Goal: Information Seeking & Learning: Learn about a topic

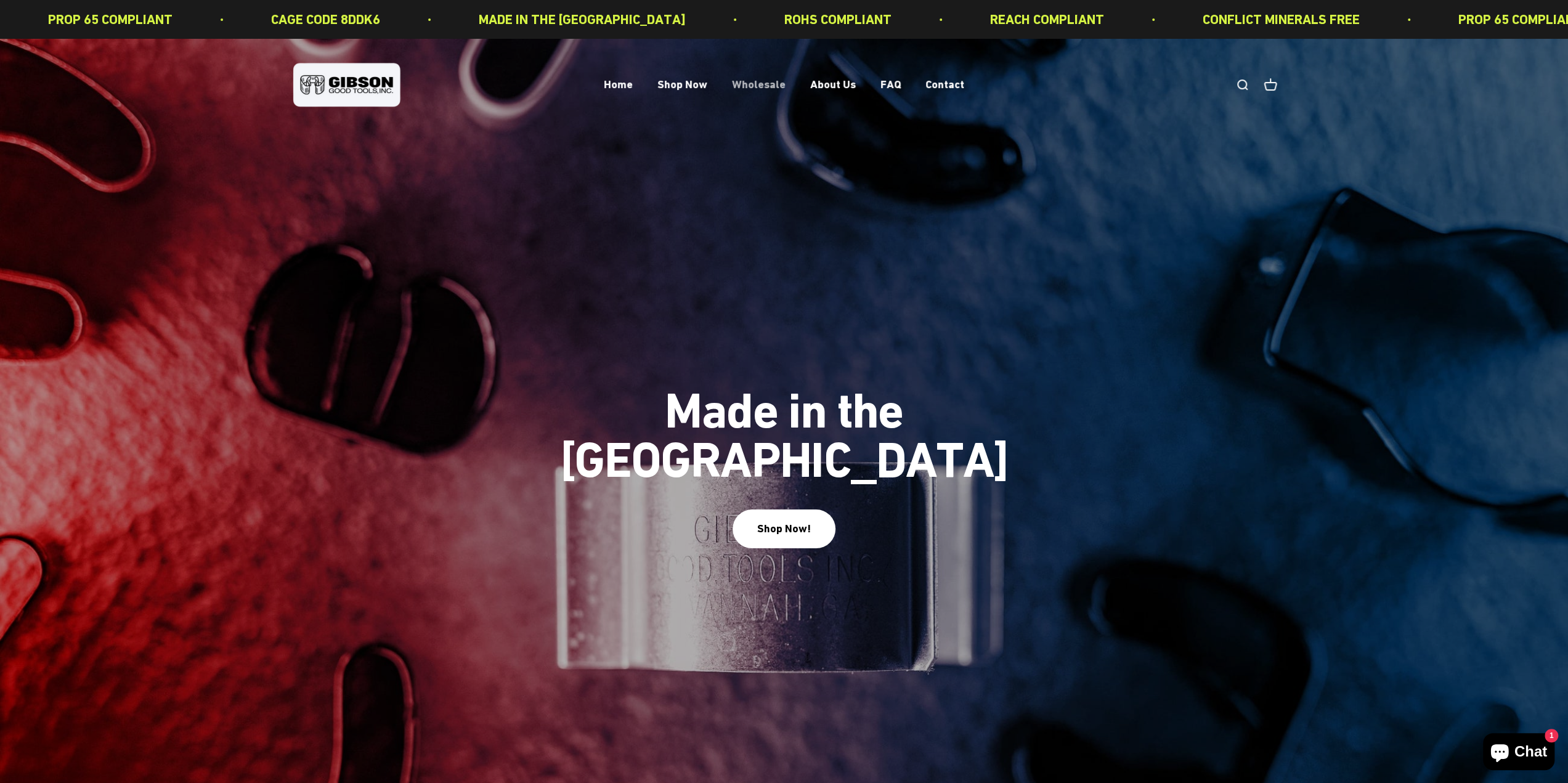
click at [738, 88] on link "Wholesale" at bounding box center [759, 85] width 53 height 13
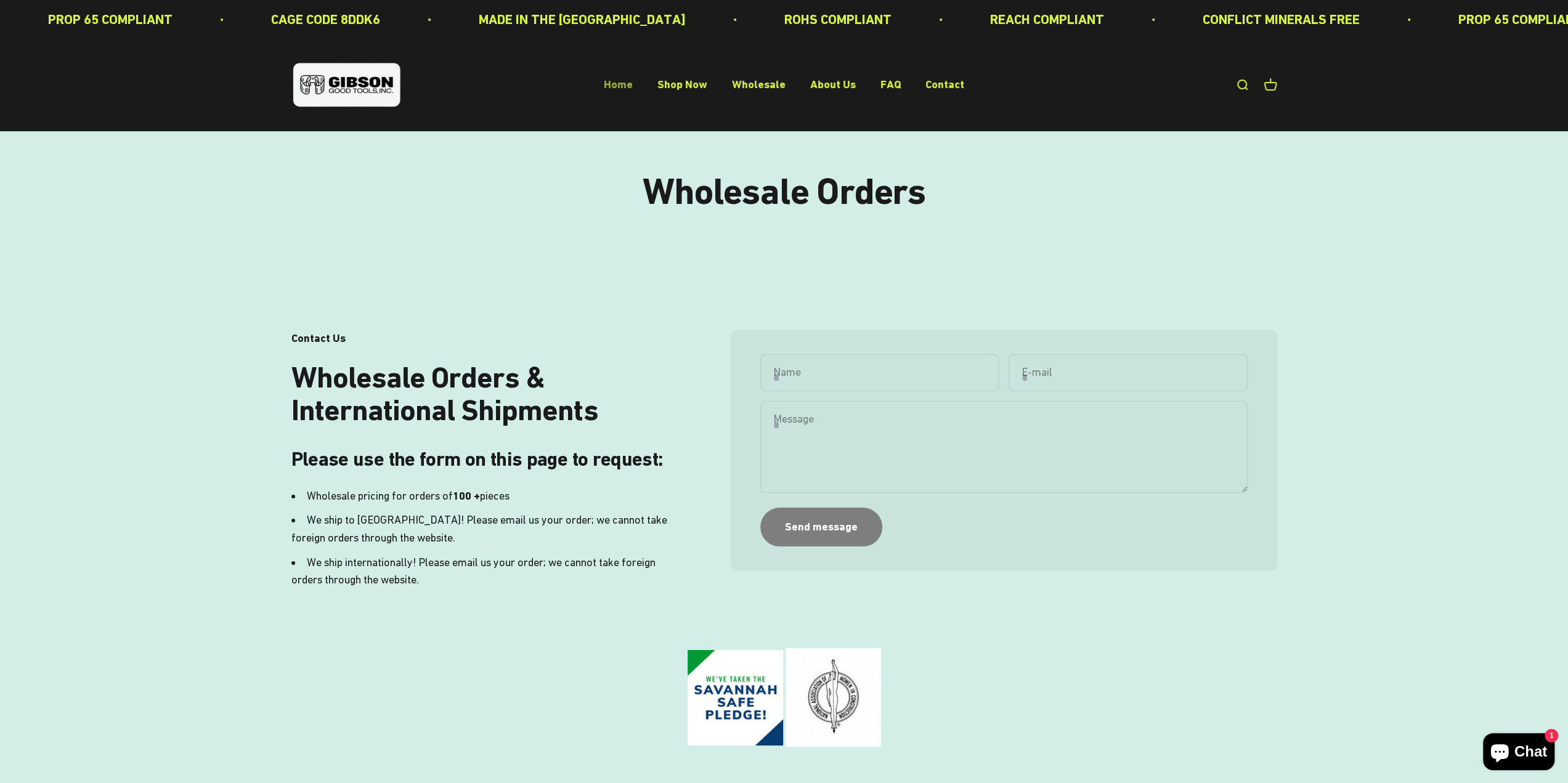
click at [626, 87] on link "Home" at bounding box center [618, 85] width 29 height 13
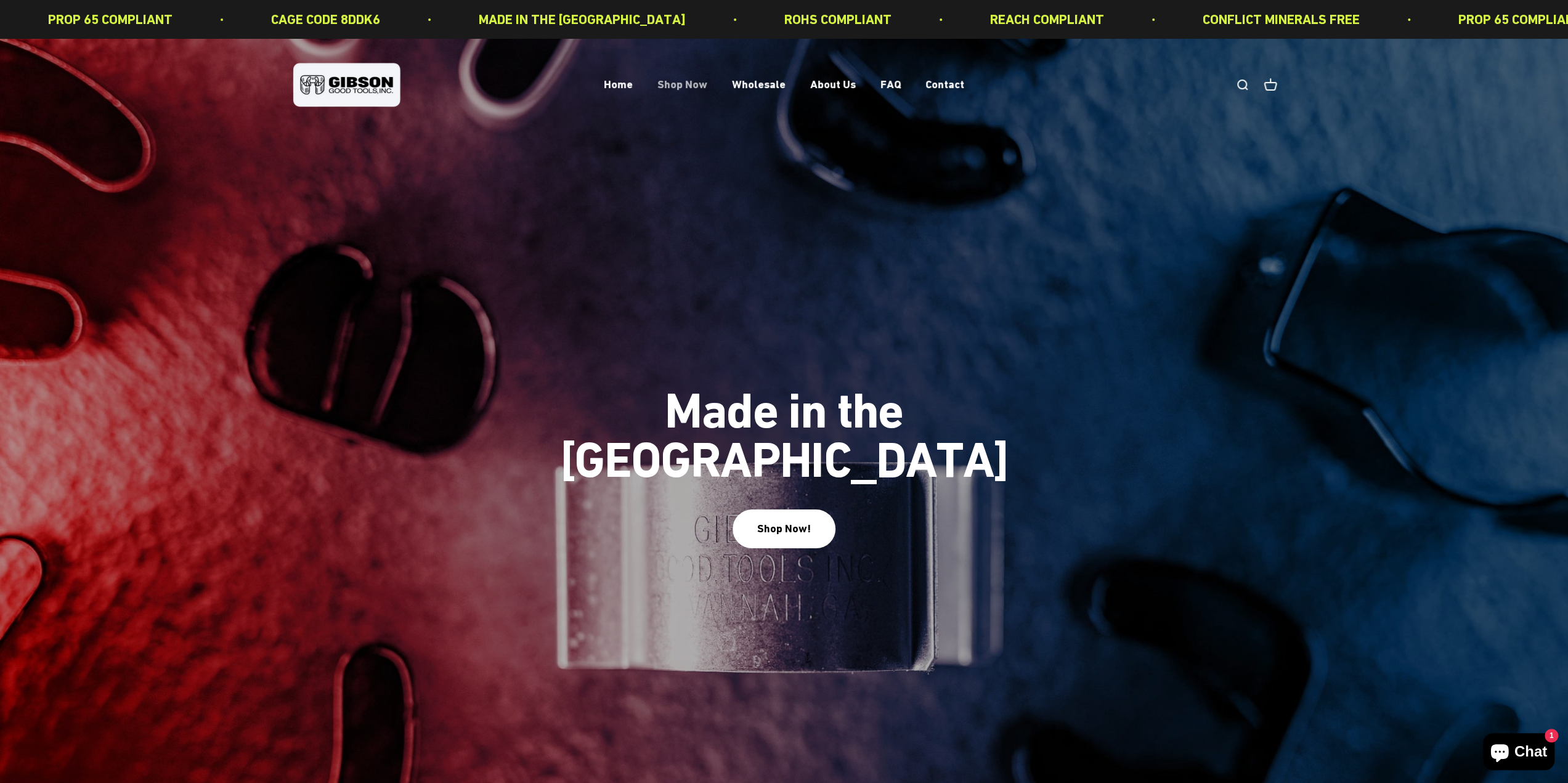
click at [684, 89] on link "Shop Now" at bounding box center [683, 85] width 50 height 13
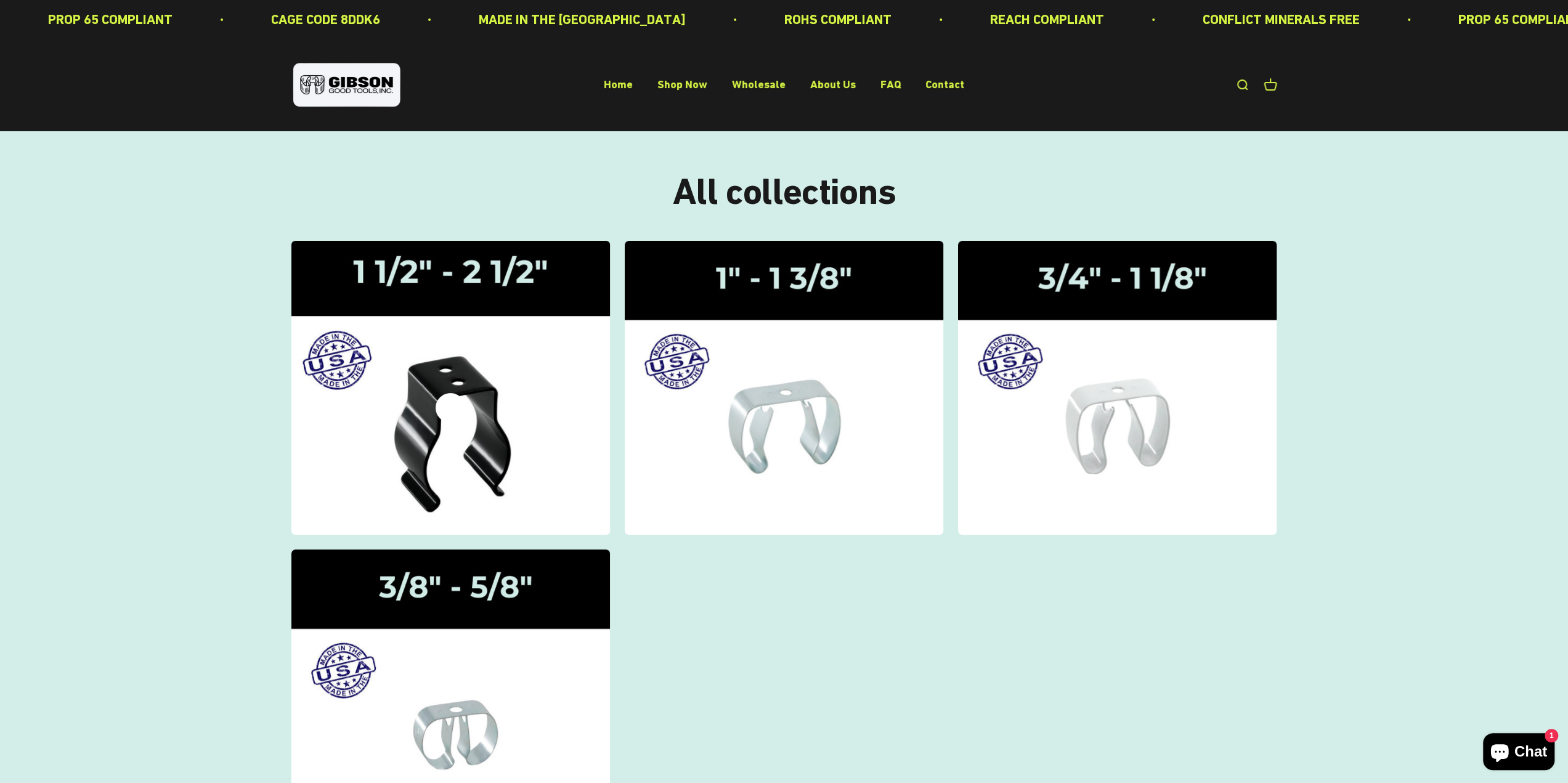
click at [517, 371] on img at bounding box center [450, 387] width 338 height 312
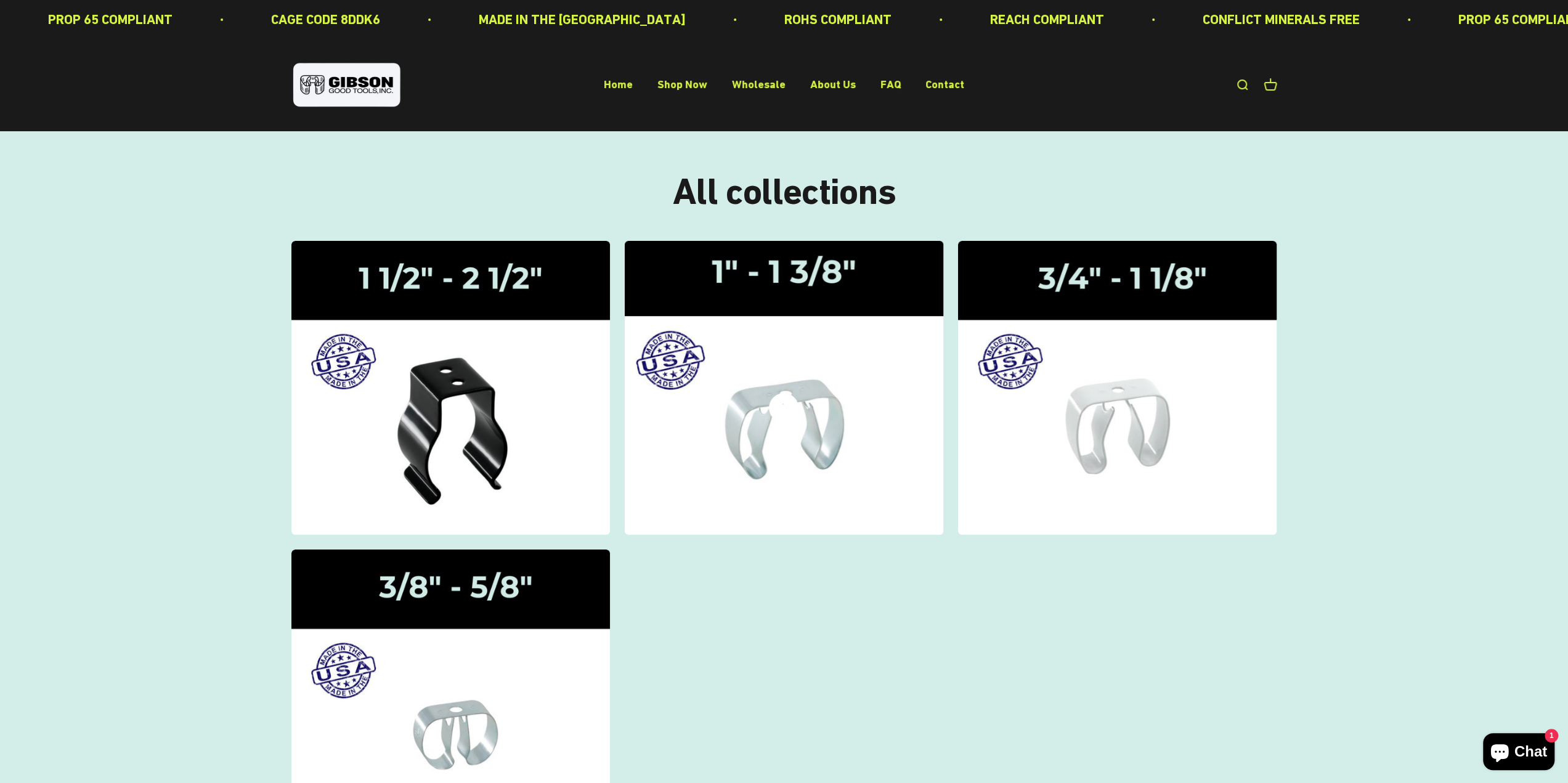
click at [830, 364] on img at bounding box center [784, 387] width 338 height 312
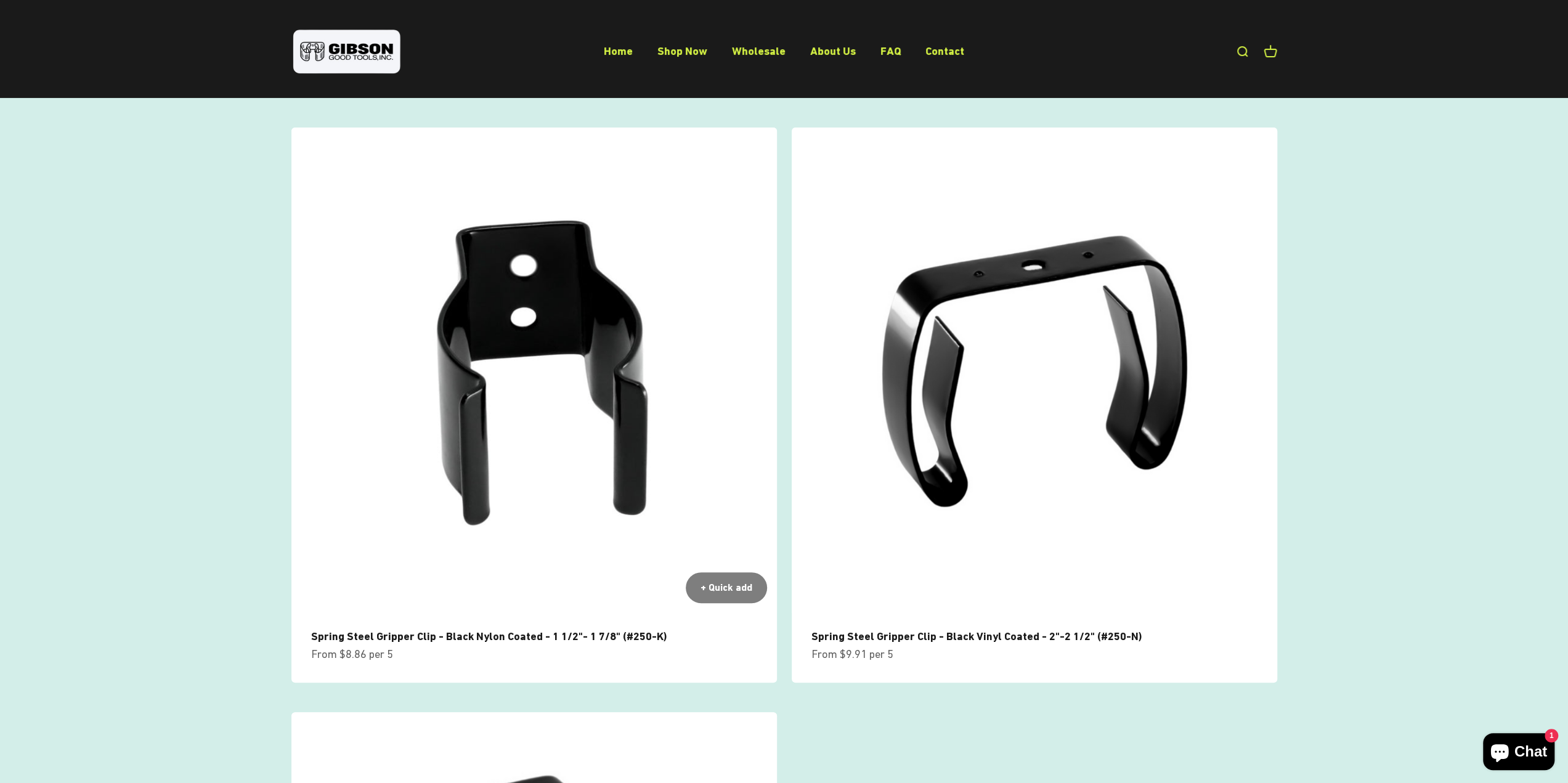
scroll to position [62, 0]
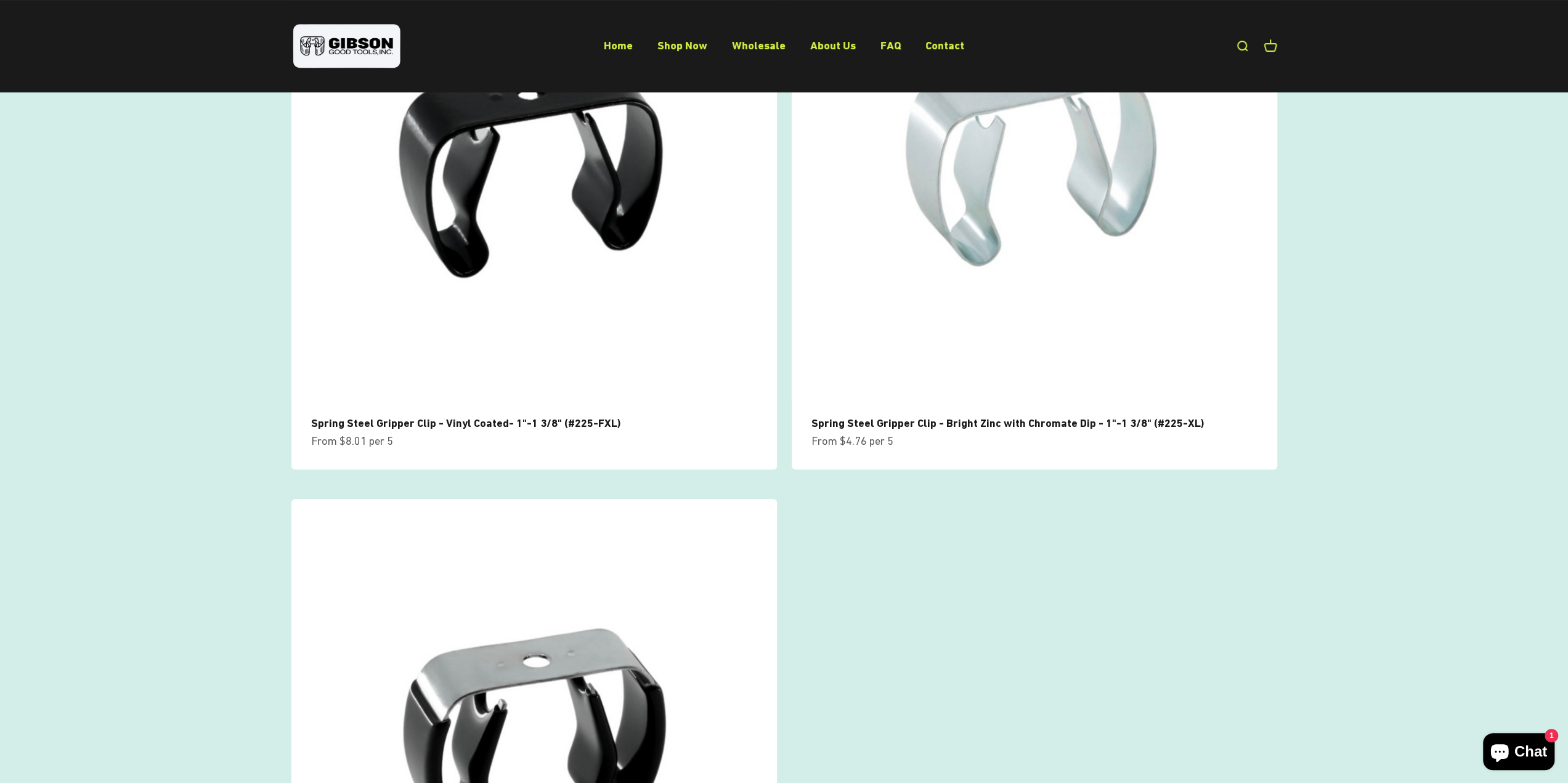
scroll to position [678, 0]
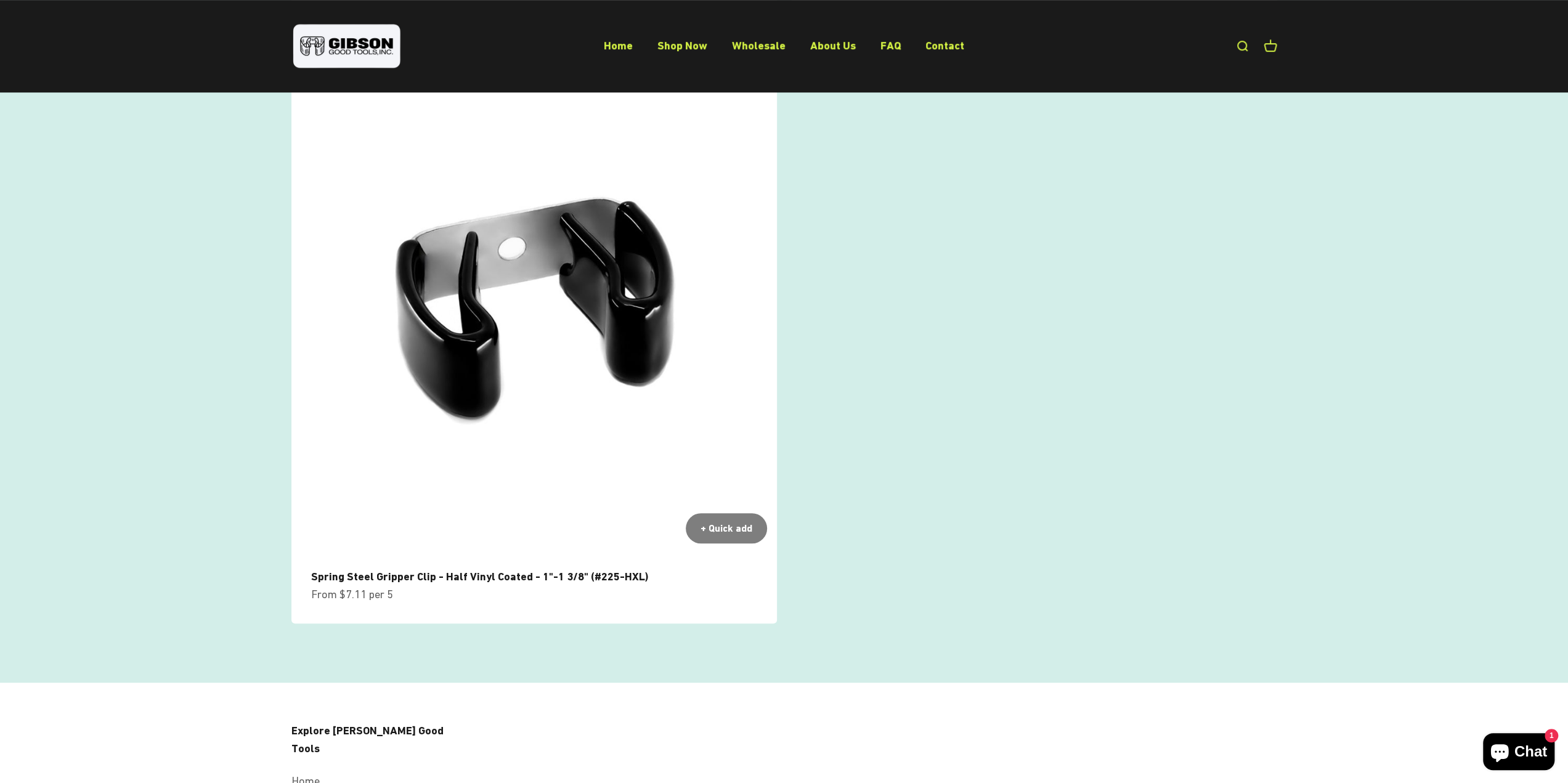
click at [624, 421] on img at bounding box center [534, 310] width 485 height 485
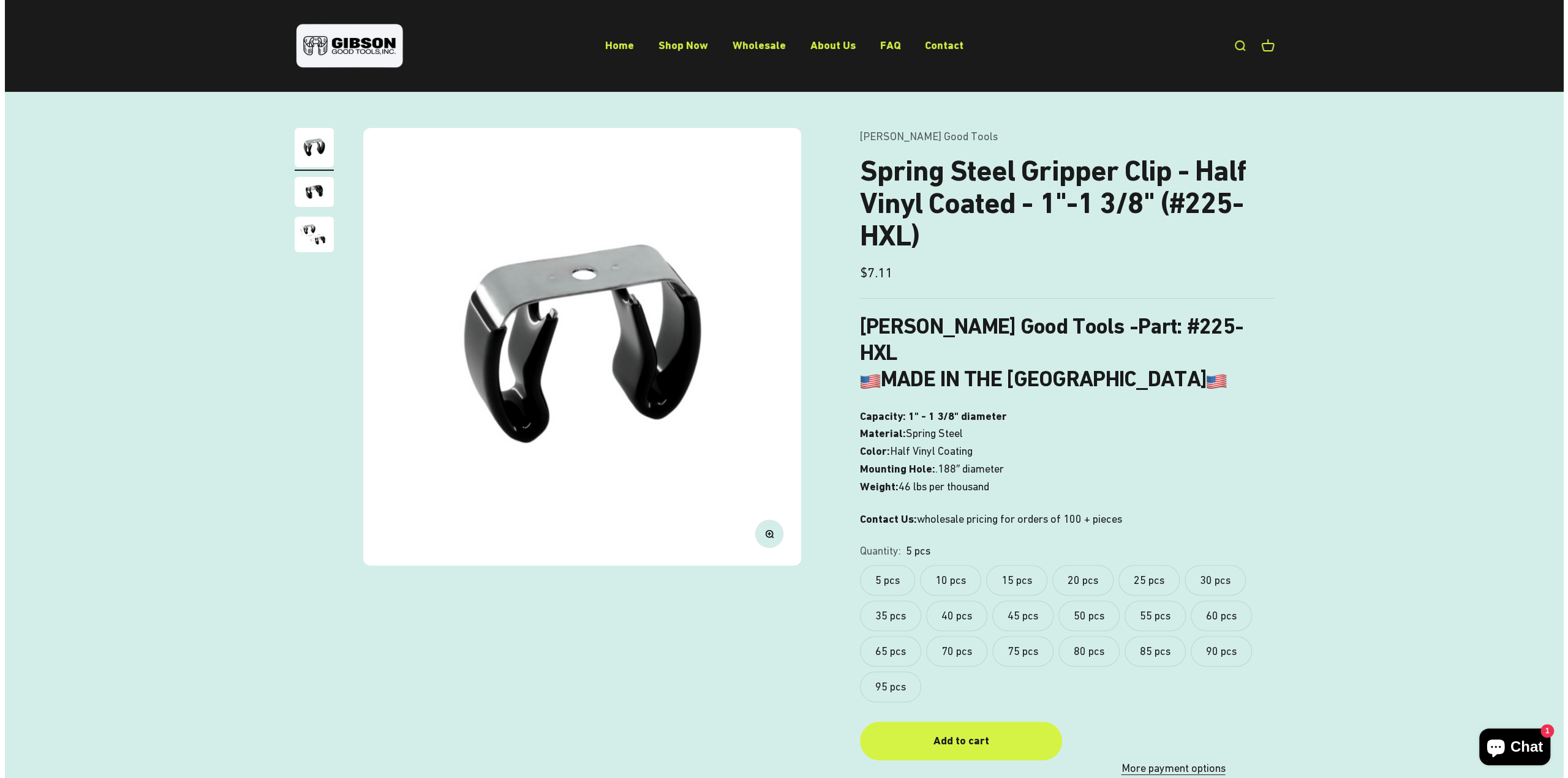
scroll to position [61, 0]
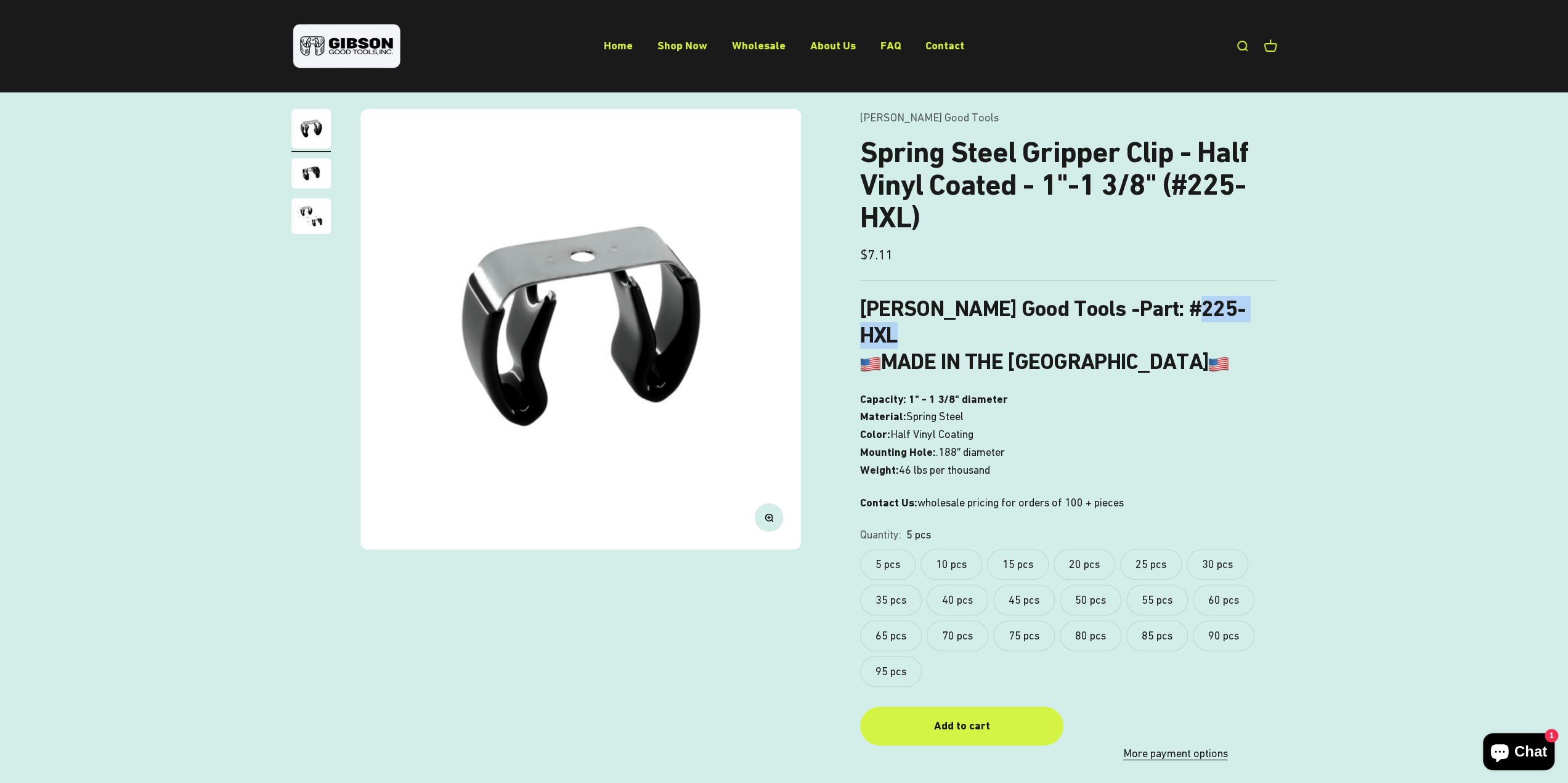
drag, startPoint x: 1110, startPoint y: 306, endPoint x: 1212, endPoint y: 313, distance: 102.2
click at [1212, 313] on h3 "[PERSON_NAME] Good Tools - Part : #225-HXL MADE IN THE [GEOGRAPHIC_DATA]" at bounding box center [1069, 336] width 417 height 80
click at [1365, 514] on div "Zoom Go to item 1 Go to item 2 Go to item 3 [PERSON_NAME] Good Tools Spring Ste…" at bounding box center [784, 435] width 1568 height 732
click at [1240, 49] on link "Open search" at bounding box center [1242, 46] width 14 height 14
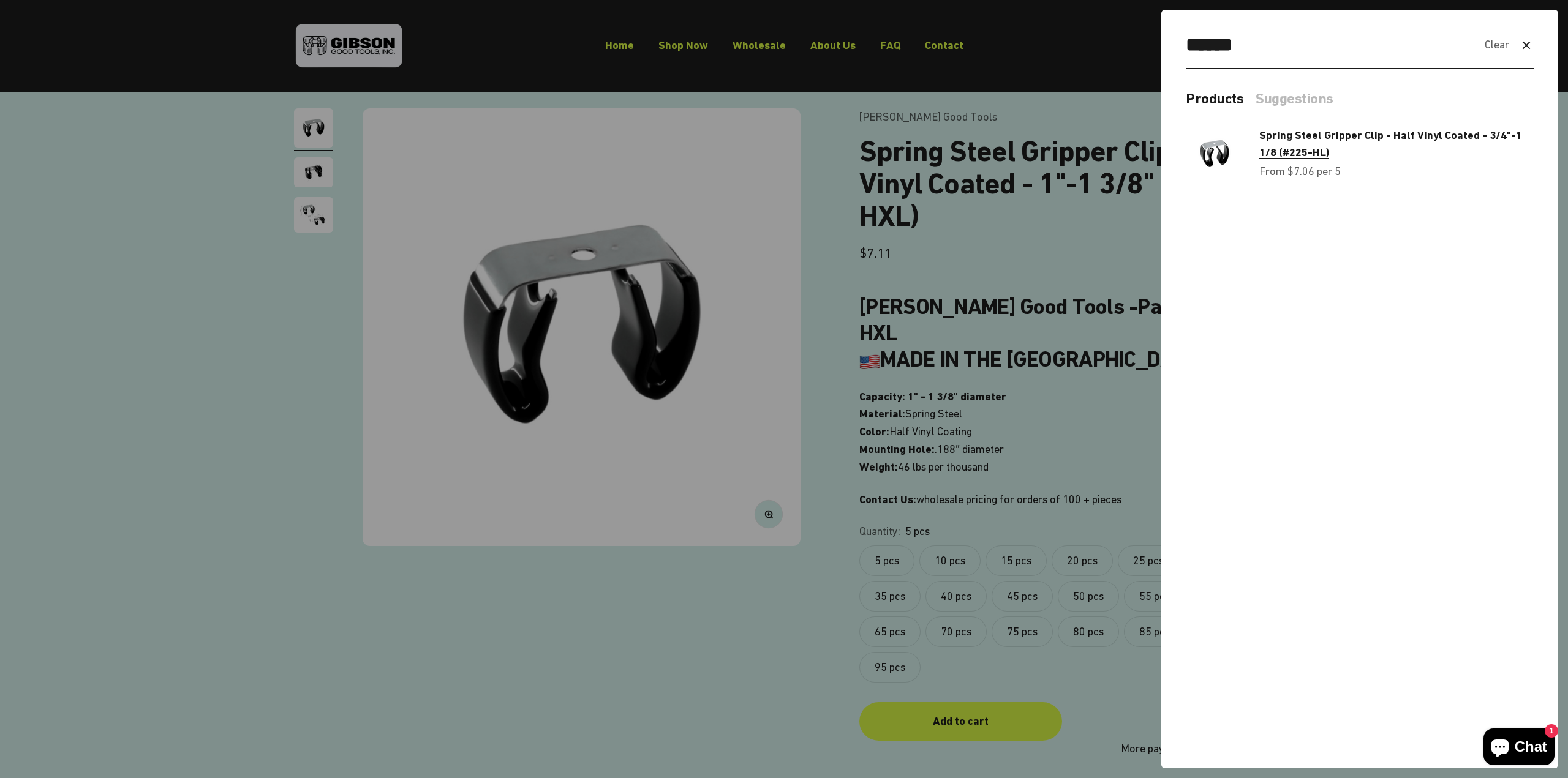
type input "******"
click at [1403, 132] on span "Spring Steel Gripper Clip - Half Vinyl Coated - 3/4"-1 1/8 (#225-HL)" at bounding box center [1391, 143] width 263 height 30
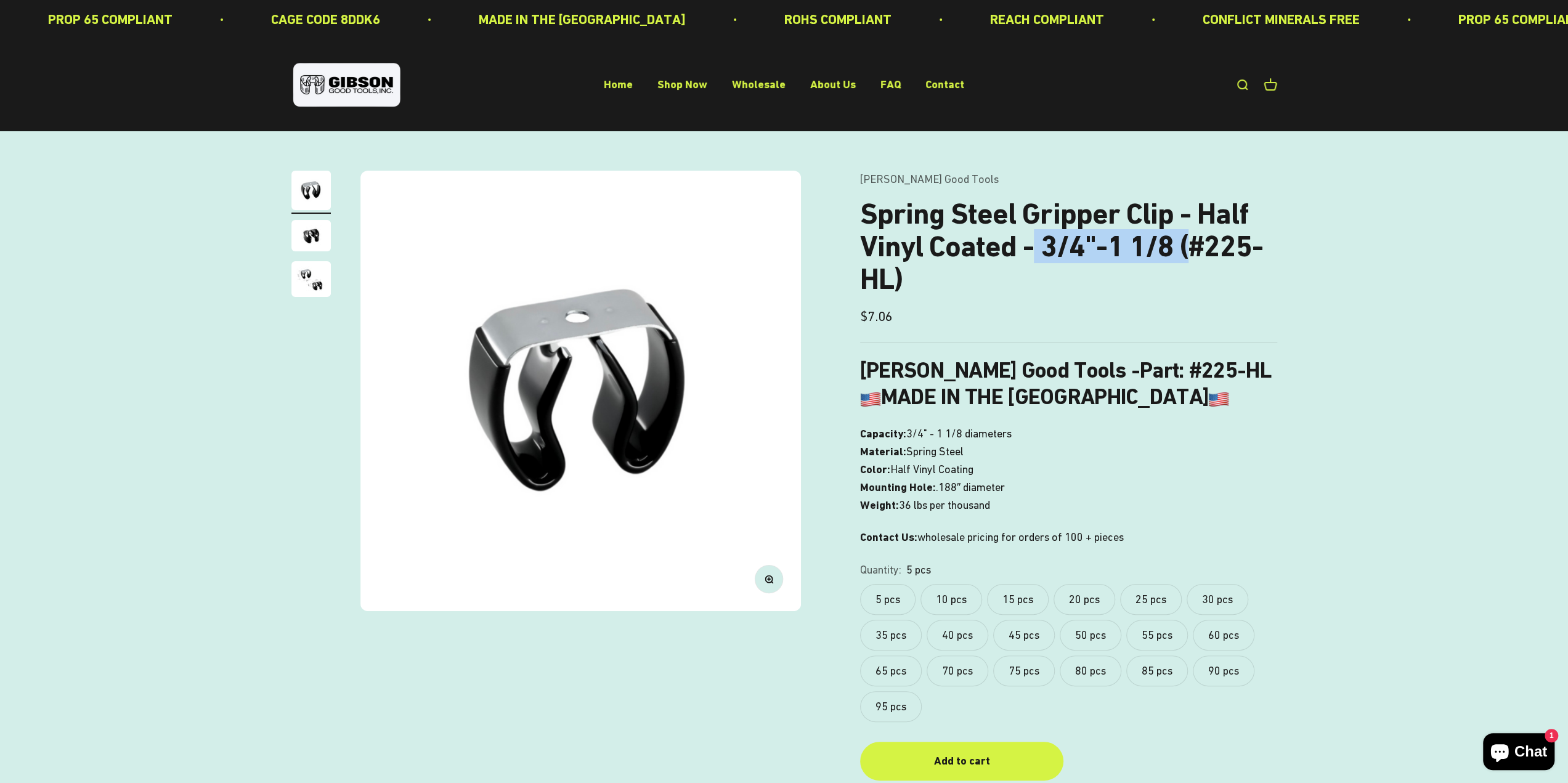
drag, startPoint x: 1034, startPoint y: 243, endPoint x: 1183, endPoint y: 246, distance: 149.0
click at [1183, 246] on h1 "Spring Steel Gripper Clip - Half Vinyl Coated - 3/4"-1 1/8 (#225-HL)" at bounding box center [1069, 246] width 417 height 98
click at [1270, 384] on h3 "Gibson Good Tools - Part : #225-HL MADE IN THE USA" at bounding box center [1069, 384] width 417 height 53
